Goal: Communication & Community: Answer question/provide support

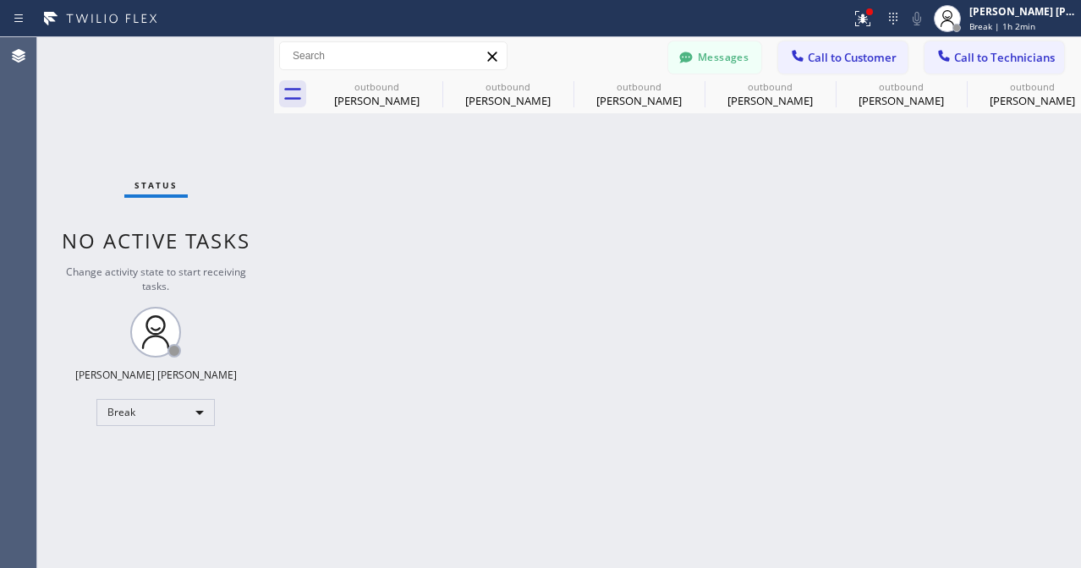
drag, startPoint x: 0, startPoint y: 0, endPoint x: 164, endPoint y: 413, distance: 444.1
click at [164, 413] on div "Break" at bounding box center [155, 412] width 118 height 27
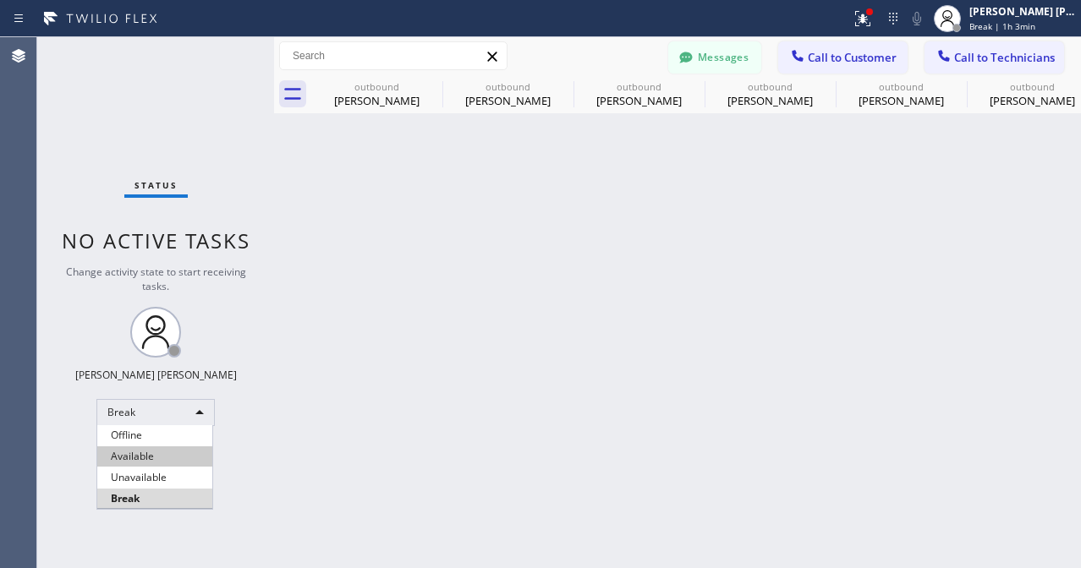
click at [156, 456] on li "Available" at bounding box center [154, 457] width 115 height 20
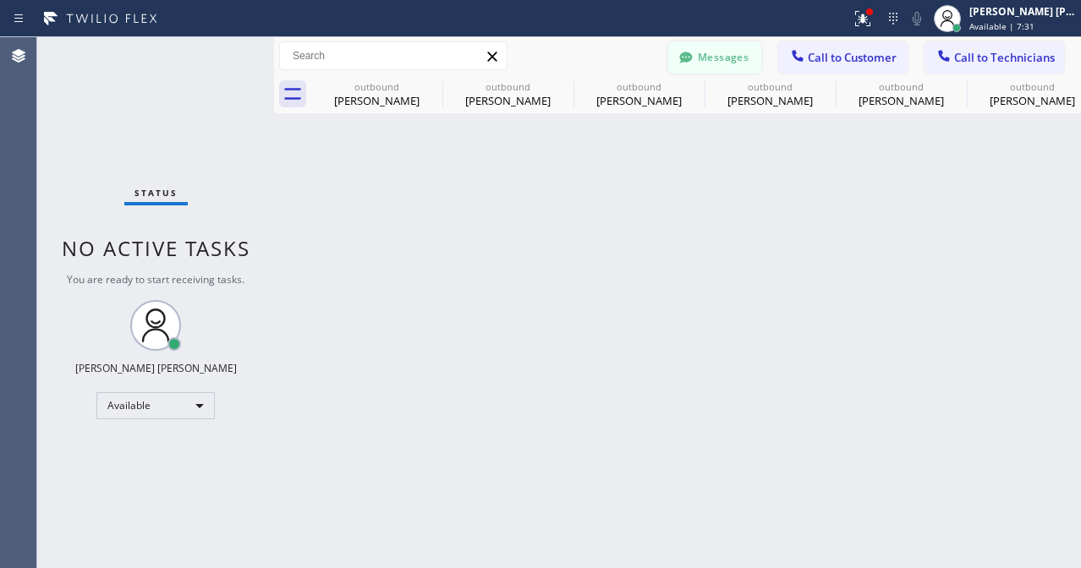
click at [706, 55] on button "Messages" at bounding box center [714, 57] width 93 height 32
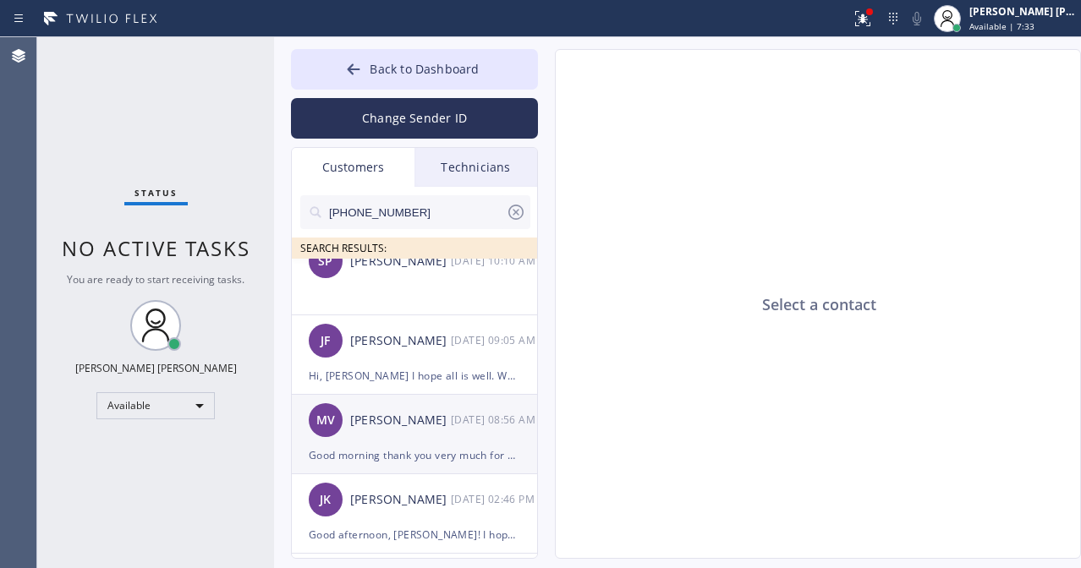
scroll to position [507, 0]
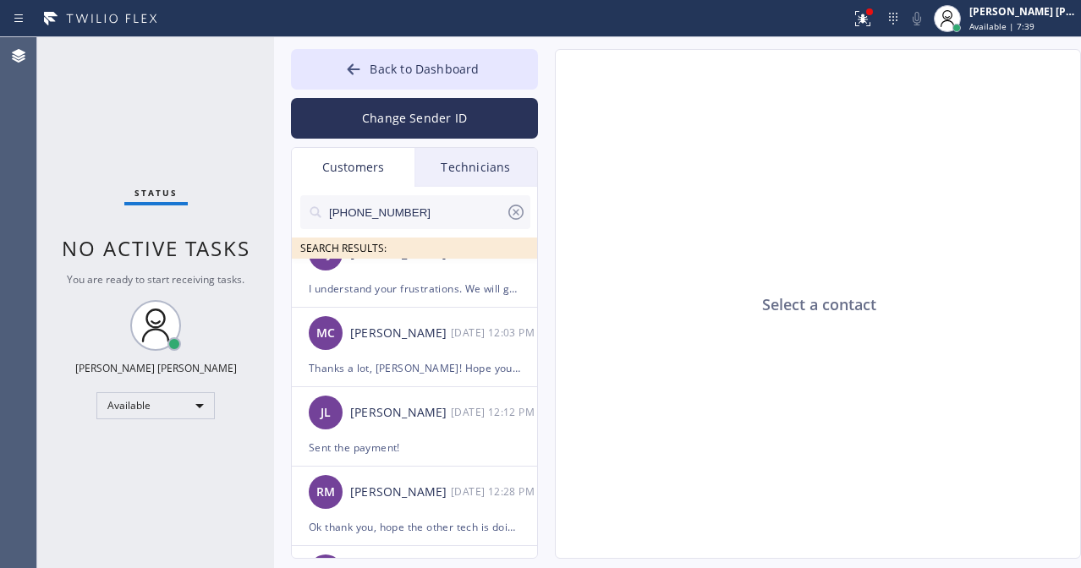
drag, startPoint x: 55, startPoint y: 101, endPoint x: 135, endPoint y: 99, distance: 80.4
click at [55, 101] on div "Status No active tasks You are ready to start receiving tasks. [PERSON_NAME] [P…" at bounding box center [155, 302] width 237 height 531
click at [415, 218] on input "[PHONE_NUMBER]" at bounding box center [416, 212] width 178 height 34
click at [415, 215] on input "[PHONE_NUMBER]" at bounding box center [416, 212] width 178 height 34
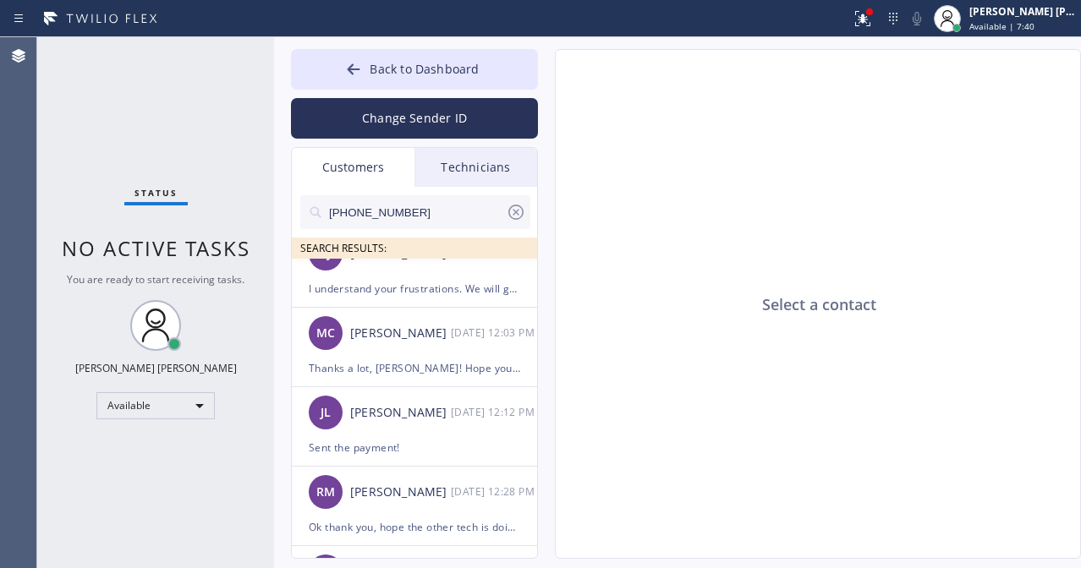
click at [415, 215] on input "[PHONE_NUMBER]" at bounding box center [416, 212] width 178 height 34
paste input "929) 494-7473"
type input "[PHONE_NUMBER]"
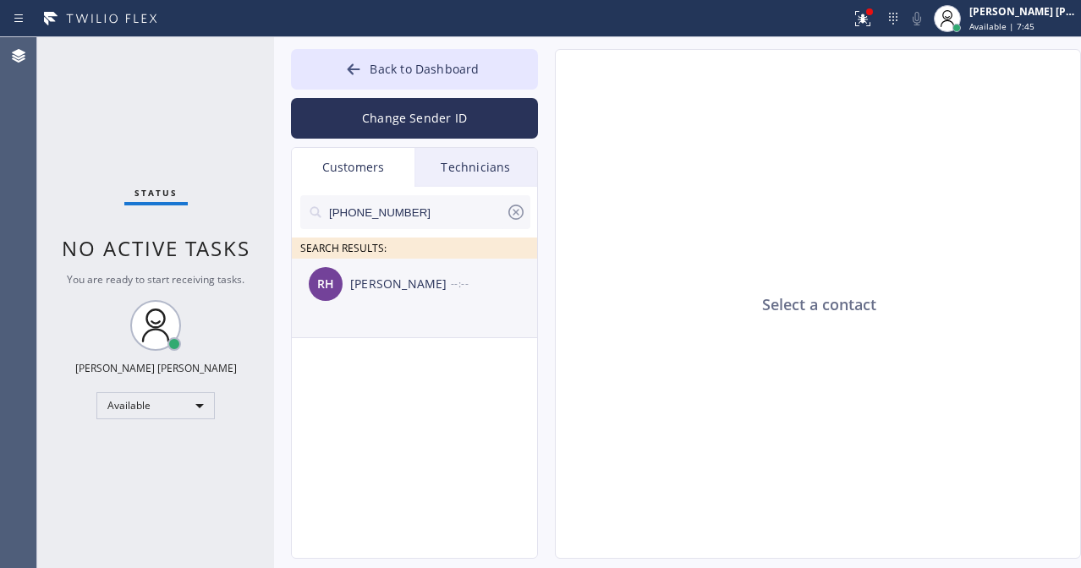
click at [418, 281] on div "[PERSON_NAME]" at bounding box center [400, 284] width 101 height 19
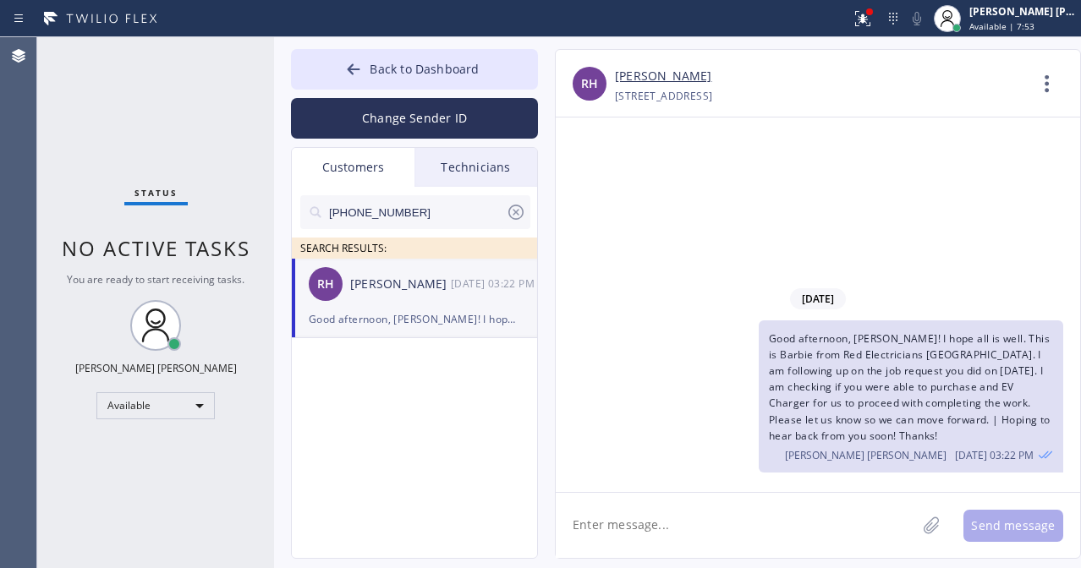
drag, startPoint x: 87, startPoint y: 96, endPoint x: 87, endPoint y: 47, distance: 49.1
click at [87, 96] on div "Status No active tasks You are ready to start receiving tasks. [PERSON_NAME] [P…" at bounding box center [155, 302] width 237 height 531
click at [415, 74] on span "Back to Dashboard" at bounding box center [424, 69] width 109 height 16
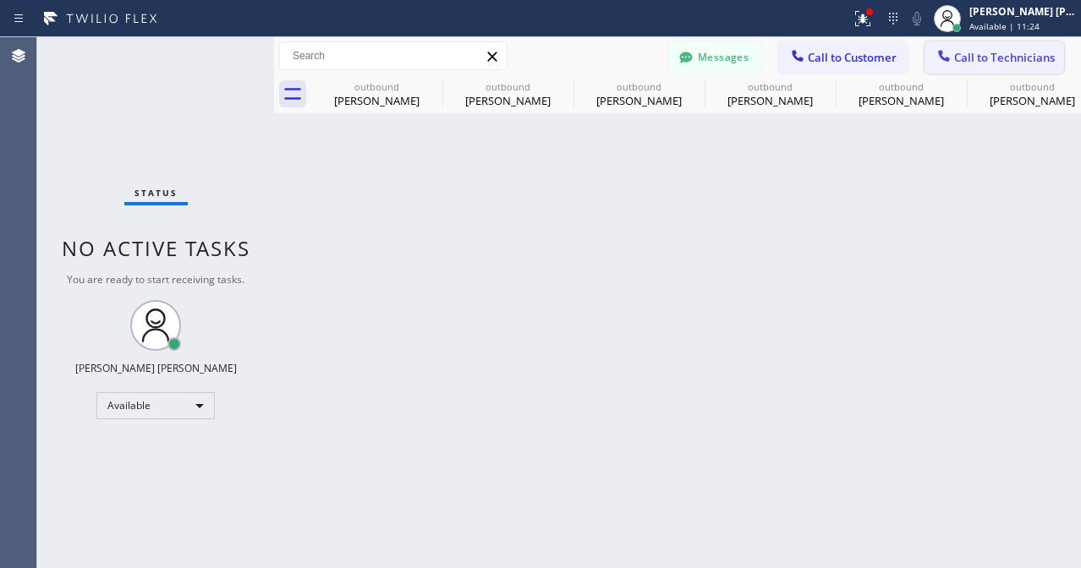
click at [992, 62] on span "Call to Technicians" at bounding box center [1004, 57] width 101 height 15
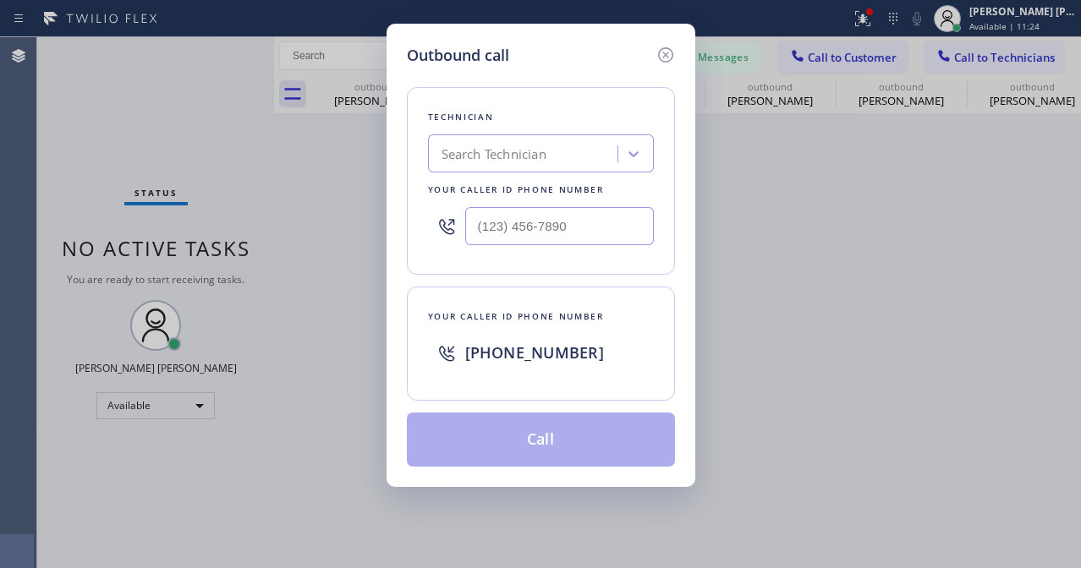
click at [515, 150] on div "Search Technician" at bounding box center [493, 154] width 105 height 19
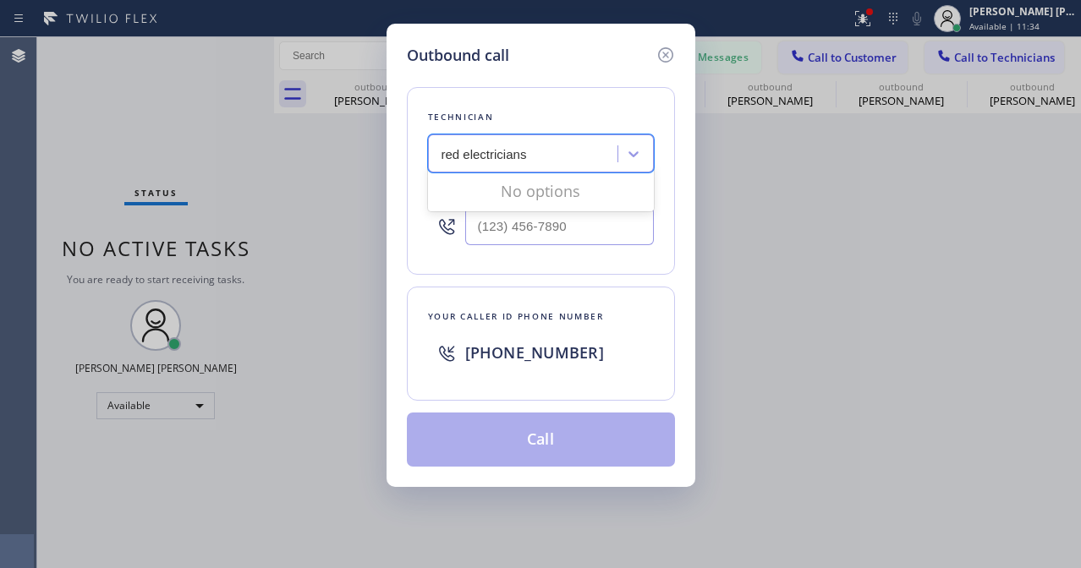
type input "red electricians"
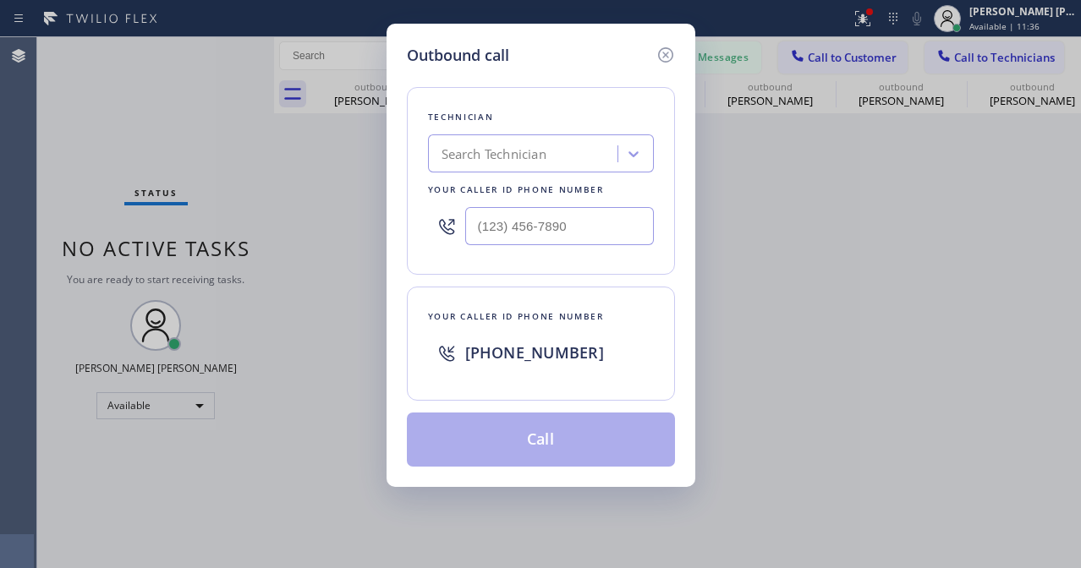
click at [237, 408] on div "Outbound call Technician Search Technician Your caller id phone number Your cal…" at bounding box center [540, 284] width 1081 height 568
drag, startPoint x: 95, startPoint y: 77, endPoint x: 140, endPoint y: 76, distance: 45.7
click at [95, 77] on div "Outbound call Technician Search Technician Your caller id phone number Your cal…" at bounding box center [540, 284] width 1081 height 568
click at [663, 56] on icon at bounding box center [664, 54] width 15 height 15
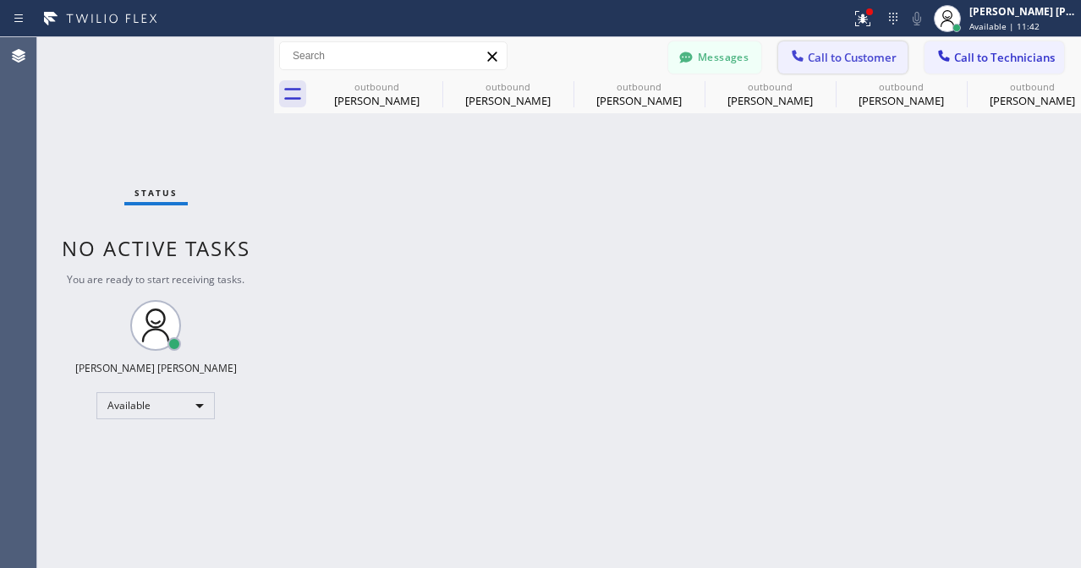
click at [840, 57] on span "Call to Customer" at bounding box center [852, 57] width 89 height 15
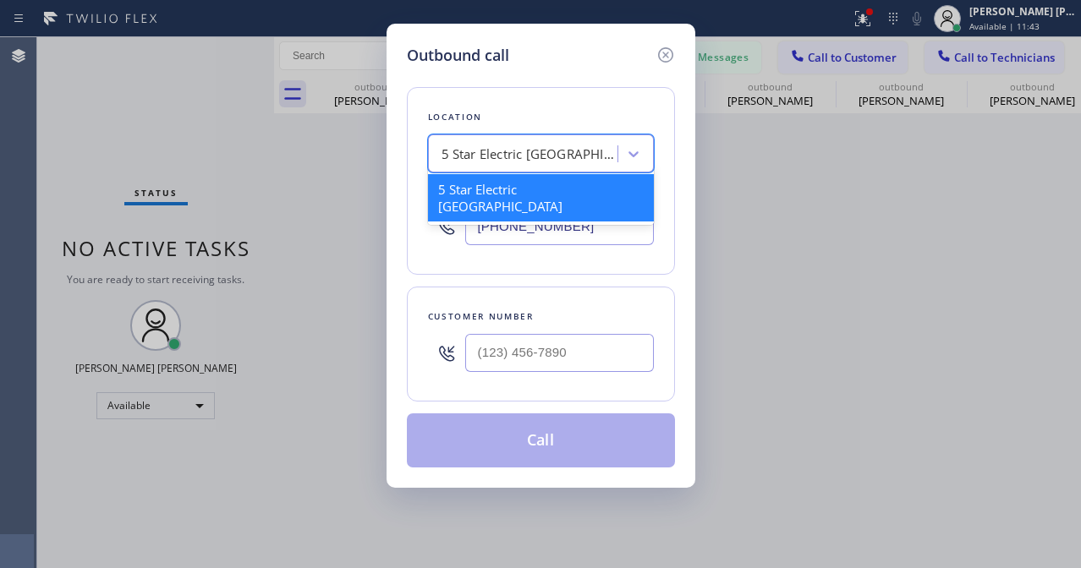
click at [522, 172] on div "5 Star Electric [GEOGRAPHIC_DATA]" at bounding box center [541, 153] width 226 height 38
click at [542, 140] on div "5 Star Electric [GEOGRAPHIC_DATA]" at bounding box center [525, 155] width 184 height 30
click at [536, 141] on div "5 Star Electric [GEOGRAPHIC_DATA]" at bounding box center [525, 155] width 184 height 30
paste input "Red Electricians [GEOGRAPHIC_DATA]"
type input "Red Electricians [GEOGRAPHIC_DATA]"
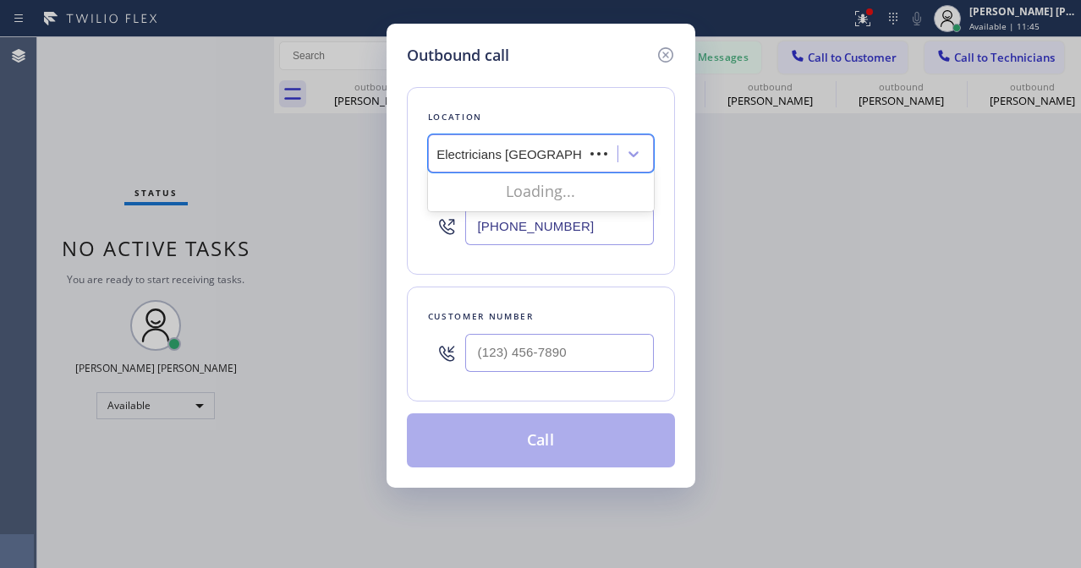
scroll to position [0, 6]
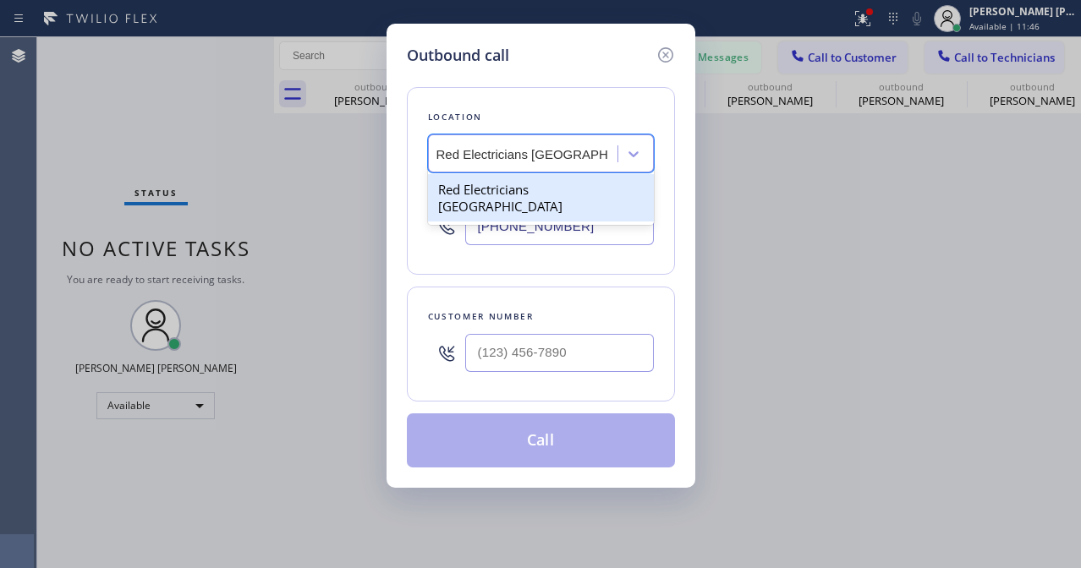
click at [562, 193] on div "Red Electricians [GEOGRAPHIC_DATA]" at bounding box center [541, 197] width 226 height 47
type input "[PHONE_NUMBER]"
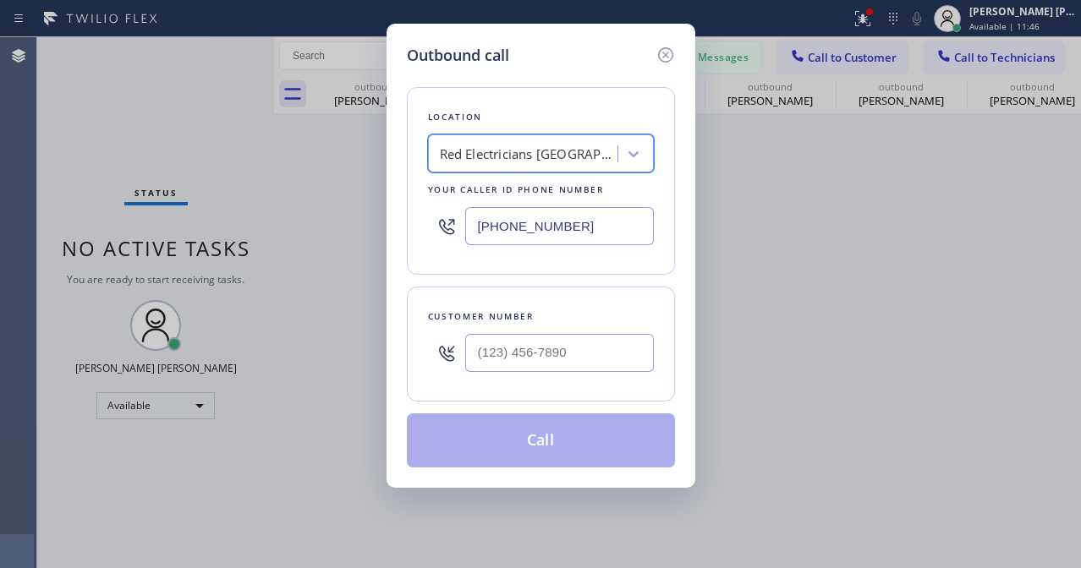
click at [590, 226] on input "[PHONE_NUMBER]" at bounding box center [559, 226] width 189 height 38
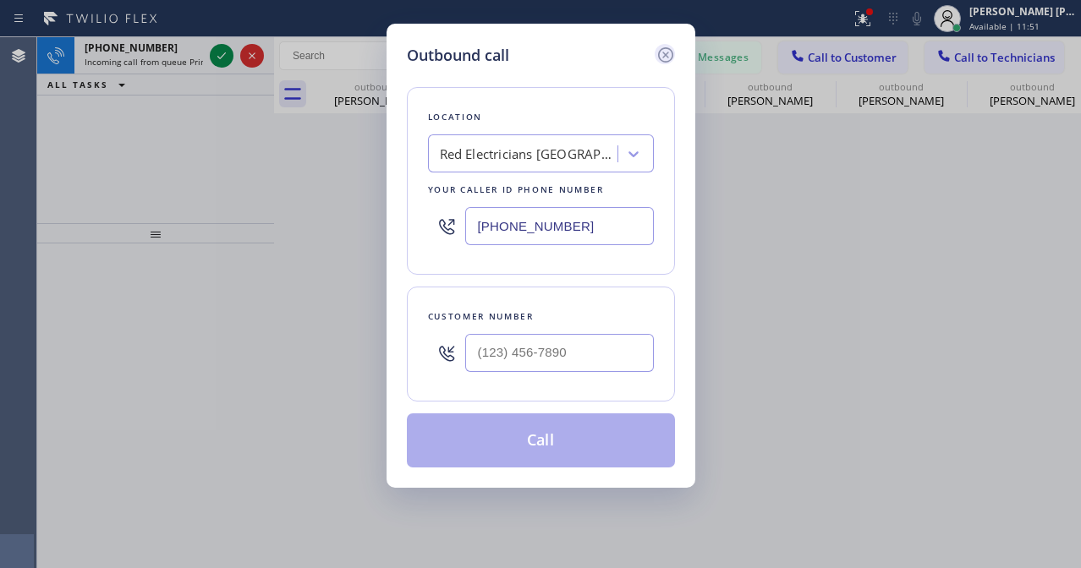
click at [669, 53] on icon at bounding box center [665, 55] width 20 height 20
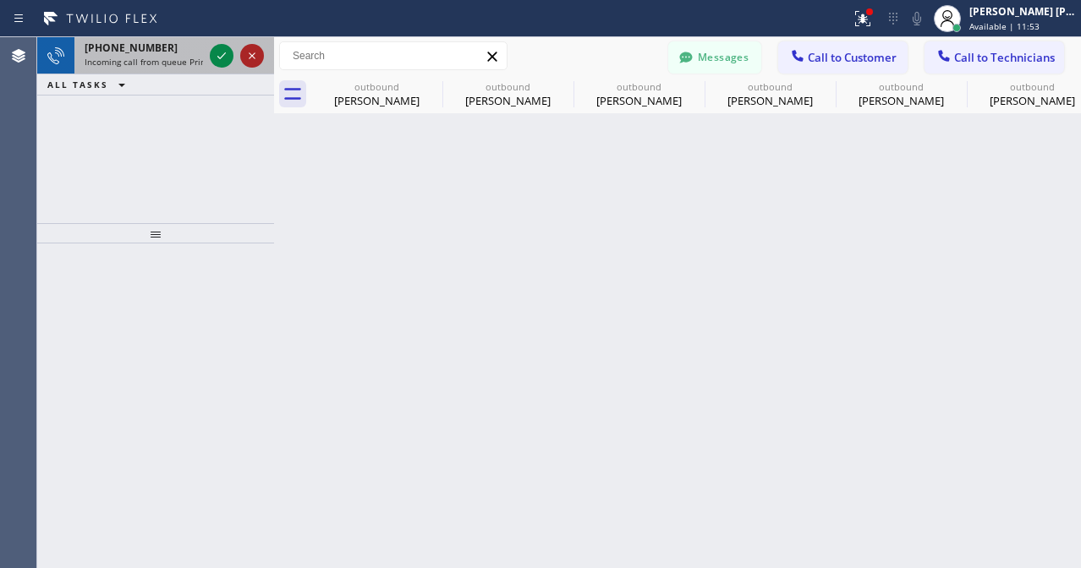
click at [253, 47] on icon at bounding box center [252, 56] width 20 height 20
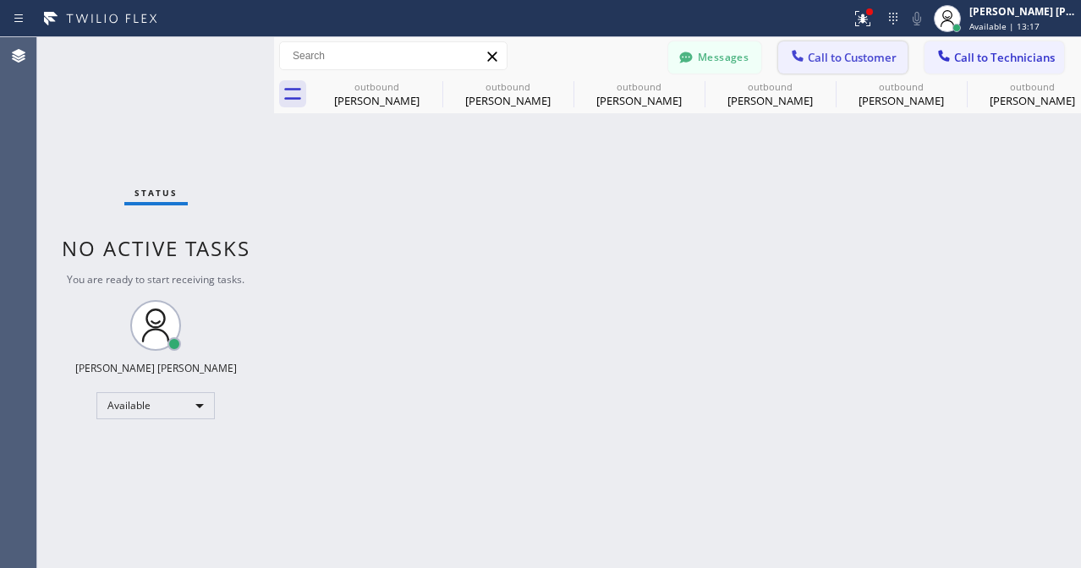
click at [860, 56] on span "Call to Customer" at bounding box center [852, 57] width 89 height 15
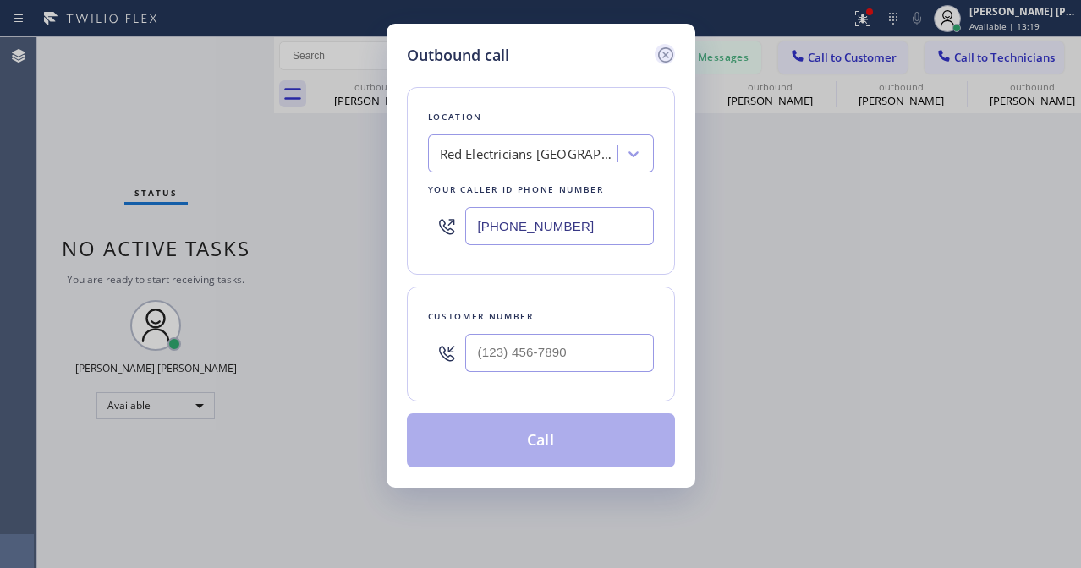
click at [667, 56] on icon at bounding box center [664, 54] width 15 height 15
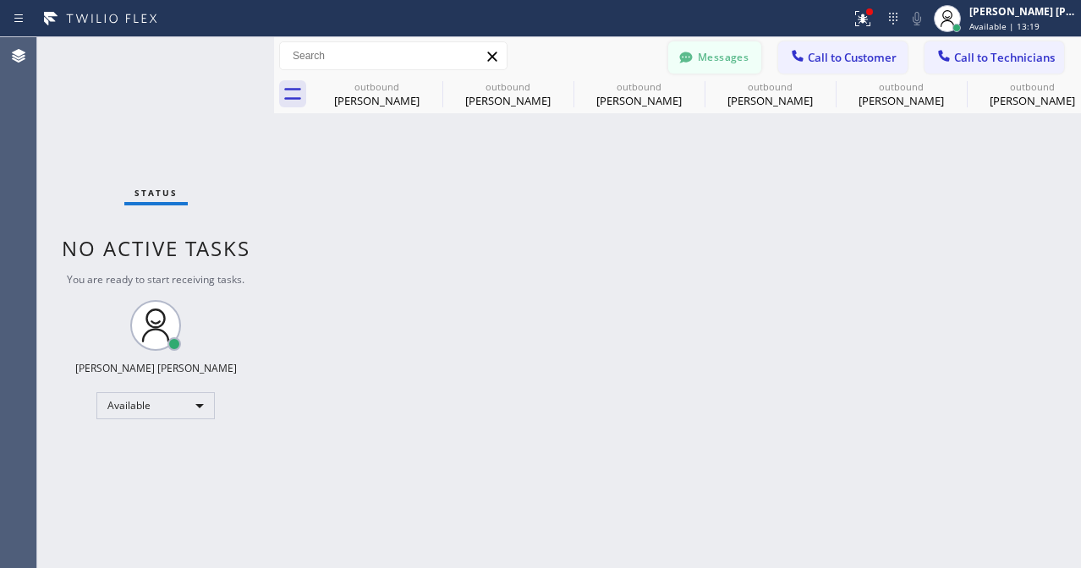
click at [724, 47] on button "Messages" at bounding box center [714, 57] width 93 height 32
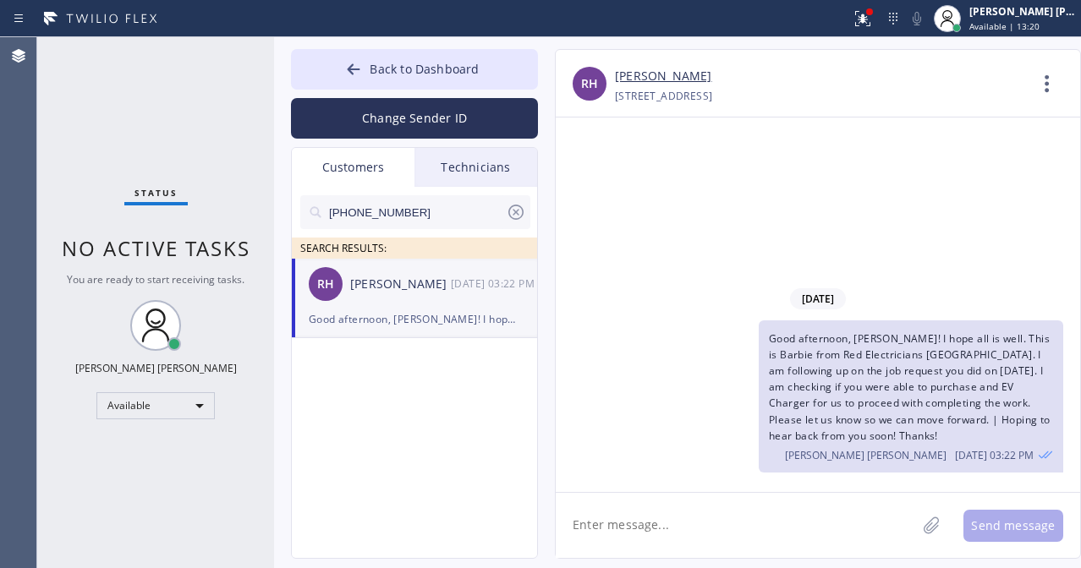
click at [754, 540] on textarea at bounding box center [736, 525] width 360 height 65
paste textarea "Dear [PERSON_NAME], We hope this letter finds you well. We wanted to remind you…"
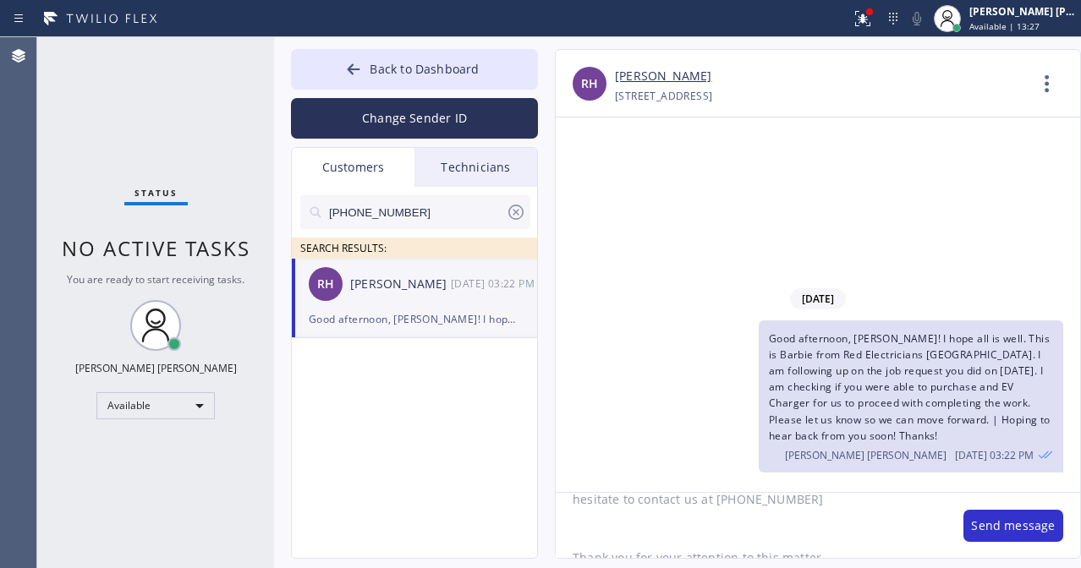
scroll to position [463, 0]
type textarea "Dear [PERSON_NAME], We hope this letter finds you well. We wanted to remind you…"
click at [1034, 517] on button "Send message" at bounding box center [1013, 526] width 100 height 32
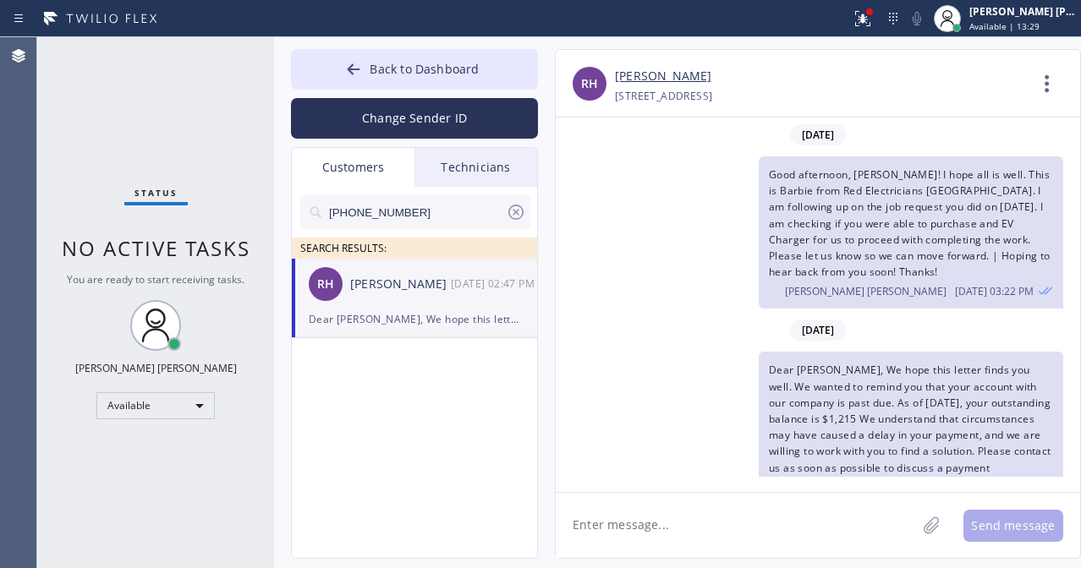
scroll to position [177, 0]
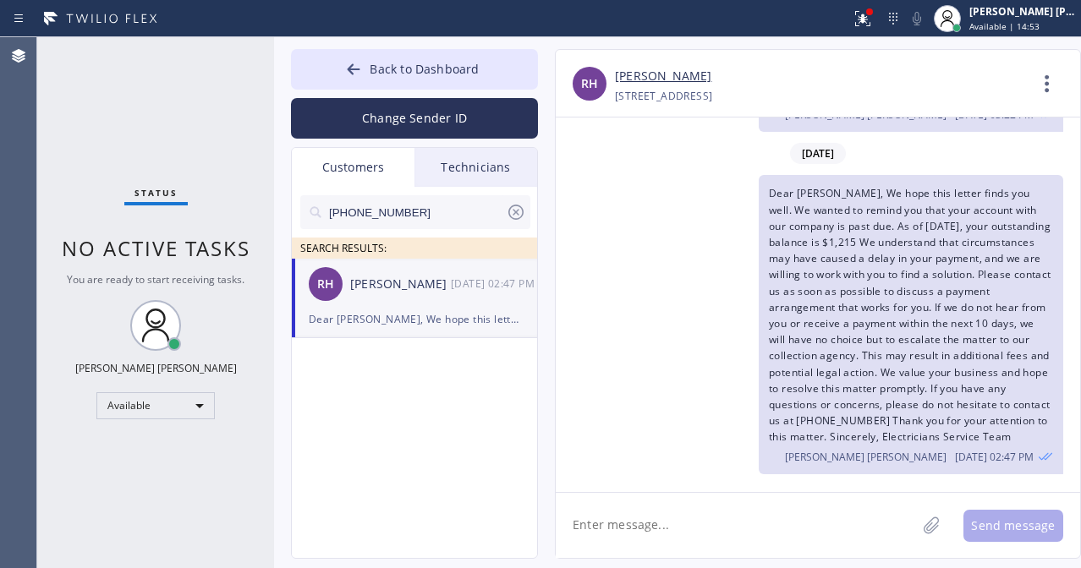
drag, startPoint x: 96, startPoint y: 145, endPoint x: 104, endPoint y: 55, distance: 90.0
click at [96, 145] on div "Status No active tasks You are ready to start receiving tasks. [PERSON_NAME] [P…" at bounding box center [155, 302] width 237 height 531
